Goal: Task Accomplishment & Management: Use online tool/utility

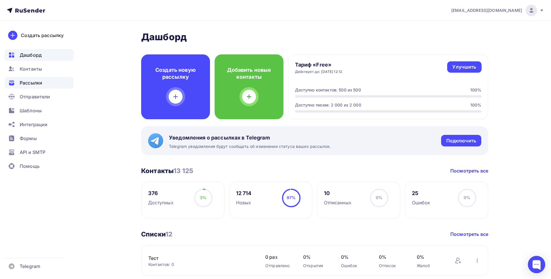
click at [32, 83] on span "Рассылки" at bounding box center [31, 82] width 23 height 7
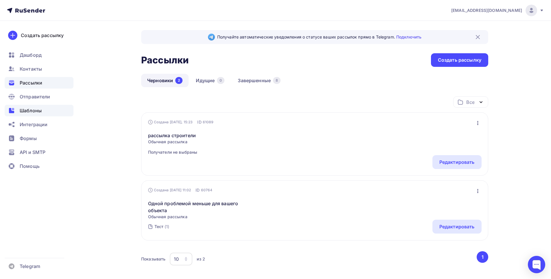
click at [36, 110] on span "Шаблоны" at bounding box center [31, 110] width 22 height 7
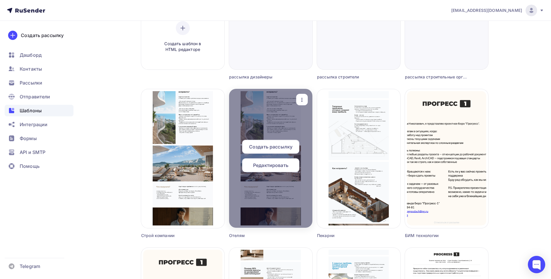
scroll to position [145, 0]
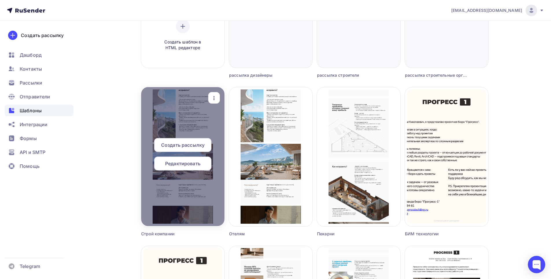
click at [212, 97] on icon "button" at bounding box center [214, 98] width 7 height 7
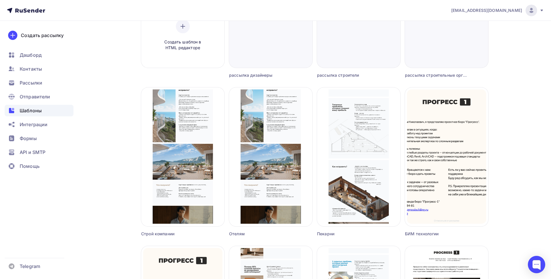
click at [227, 137] on div "Копировать" at bounding box center [240, 134] width 28 height 7
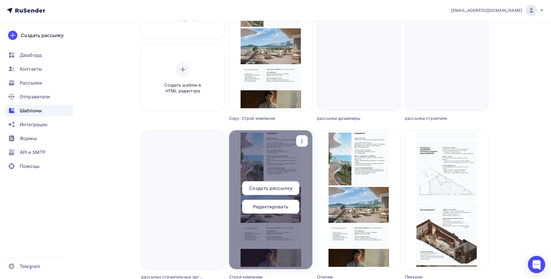
scroll to position [29, 0]
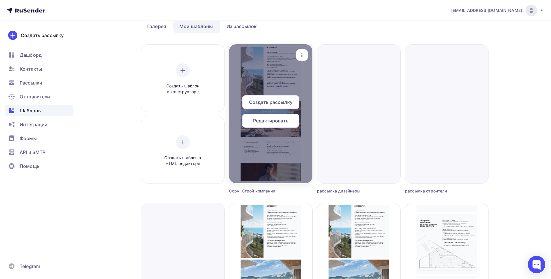
click at [304, 54] on icon "button" at bounding box center [302, 55] width 7 height 7
click at [283, 122] on span "Редактировать" at bounding box center [270, 120] width 35 height 7
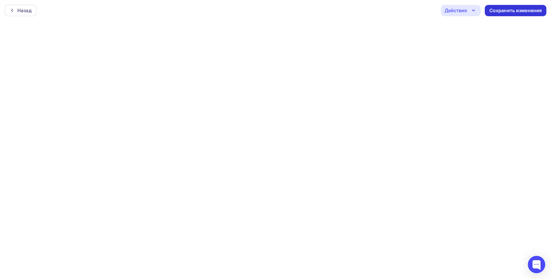
click at [508, 13] on div "Сохранить изменения" at bounding box center [516, 10] width 53 height 7
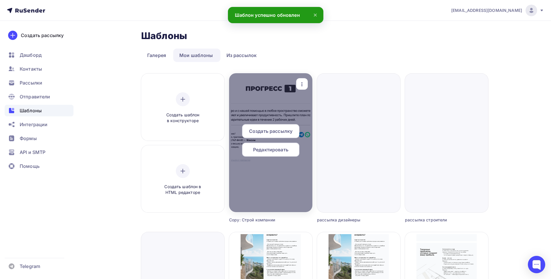
click at [270, 99] on div at bounding box center [270, 142] width 83 height 139
click at [270, 149] on span "Редактировать" at bounding box center [270, 149] width 35 height 7
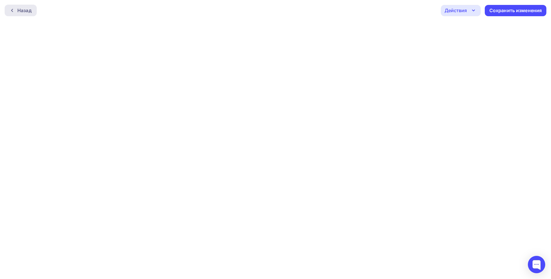
click at [16, 12] on div at bounding box center [14, 10] width 8 height 5
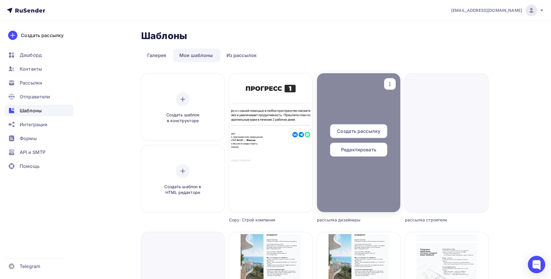
click at [390, 83] on icon "button" at bounding box center [390, 84] width 1 height 4
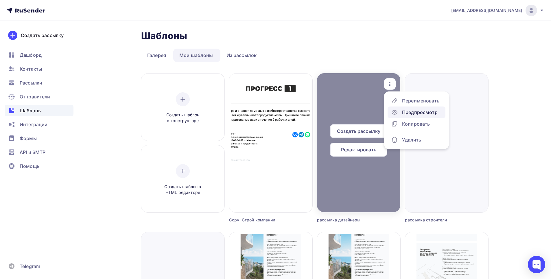
click at [407, 112] on div "Предпросмотр" at bounding box center [420, 112] width 36 height 7
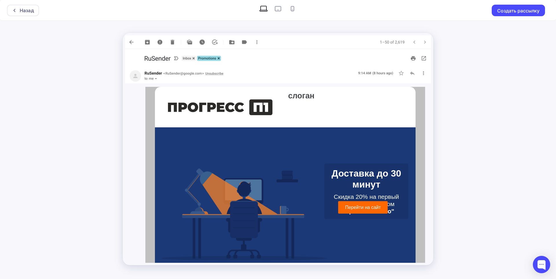
click at [130, 43] on img at bounding box center [278, 42] width 306 height 14
click at [522, 126] on div "Назад Создать рассылку" at bounding box center [278, 139] width 556 height 279
click at [33, 12] on div "Назад" at bounding box center [27, 10] width 14 height 7
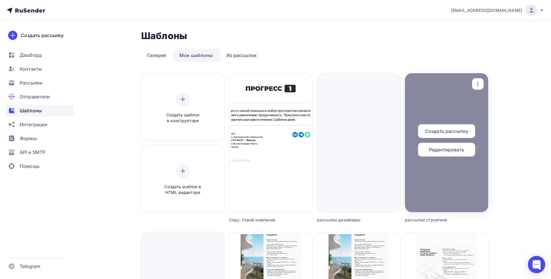
click at [478, 82] on icon "button" at bounding box center [478, 84] width 7 height 7
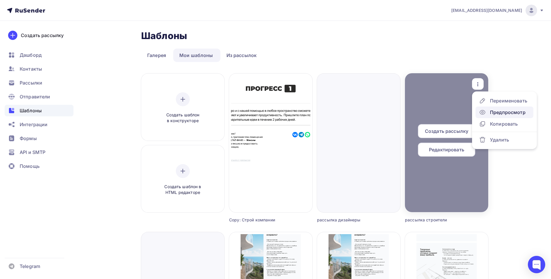
click at [496, 114] on div "Предпросмотр" at bounding box center [508, 112] width 36 height 7
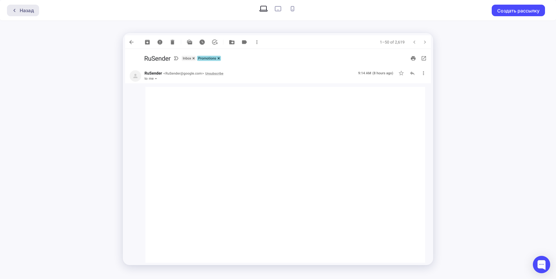
click at [36, 16] on div "Назад" at bounding box center [23, 11] width 32 height 12
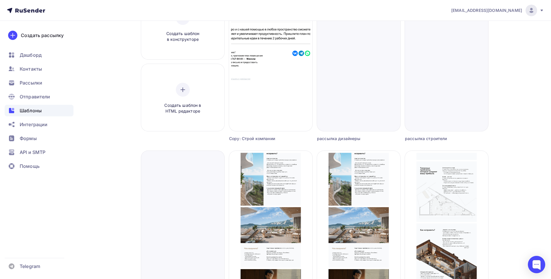
scroll to position [29, 0]
